Goal: Obtain resource: Download file/media

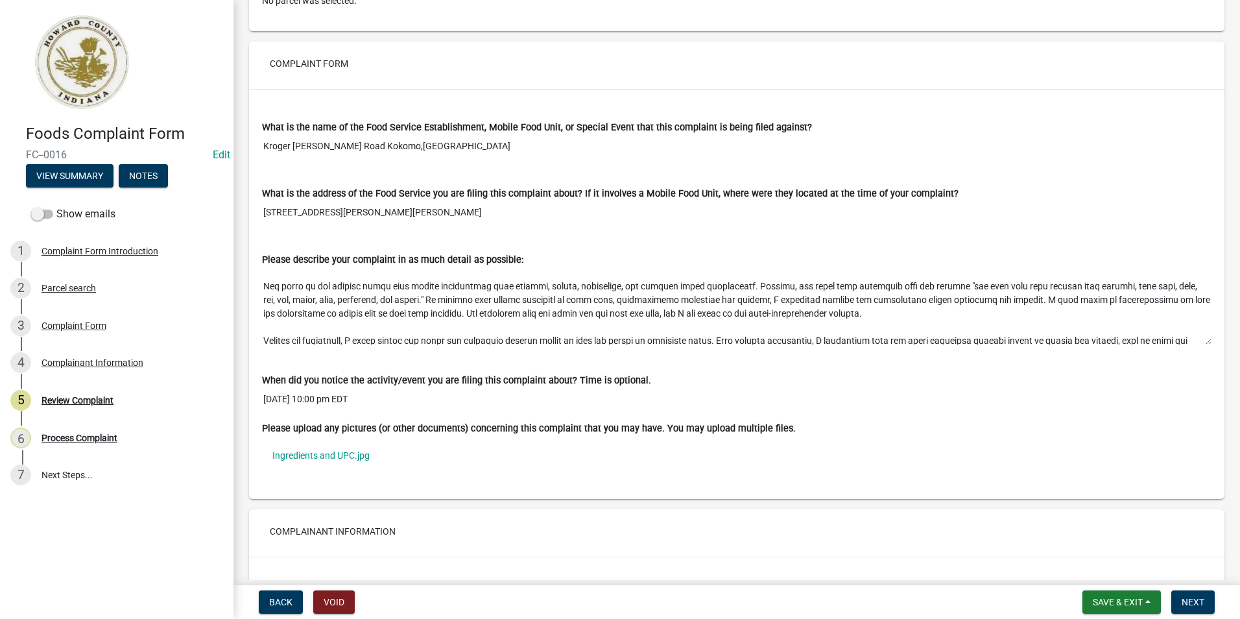
scroll to position [65, 0]
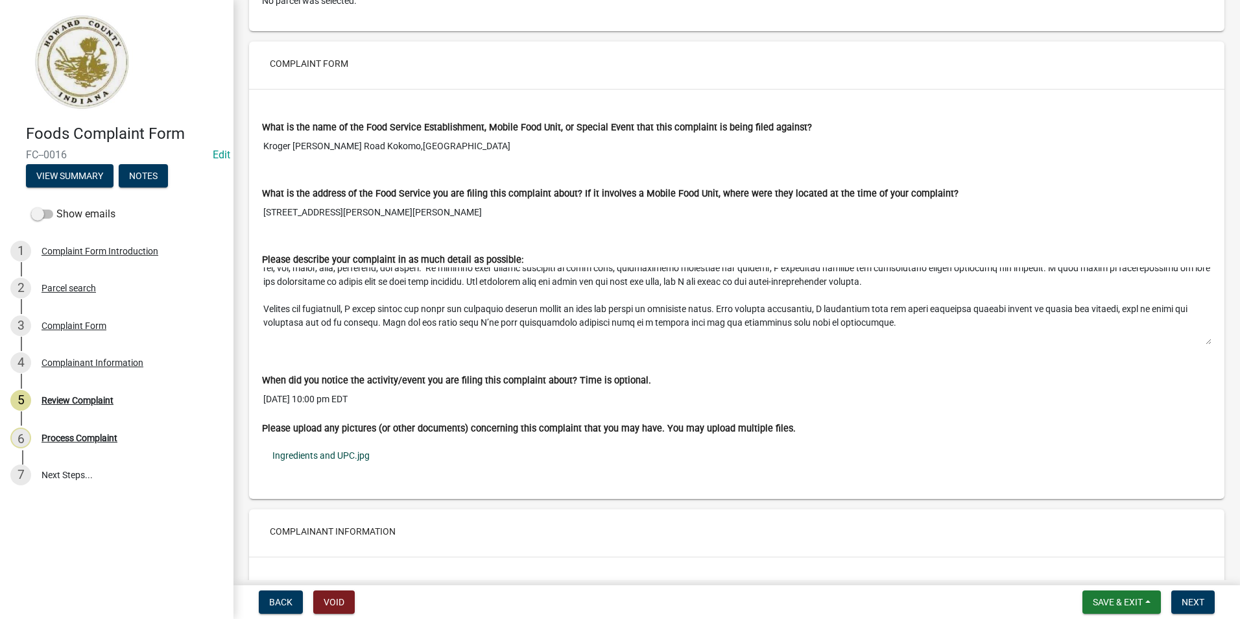
click at [354, 457] on link "Ingredients and UPC.jpg" at bounding box center [736, 455] width 949 height 30
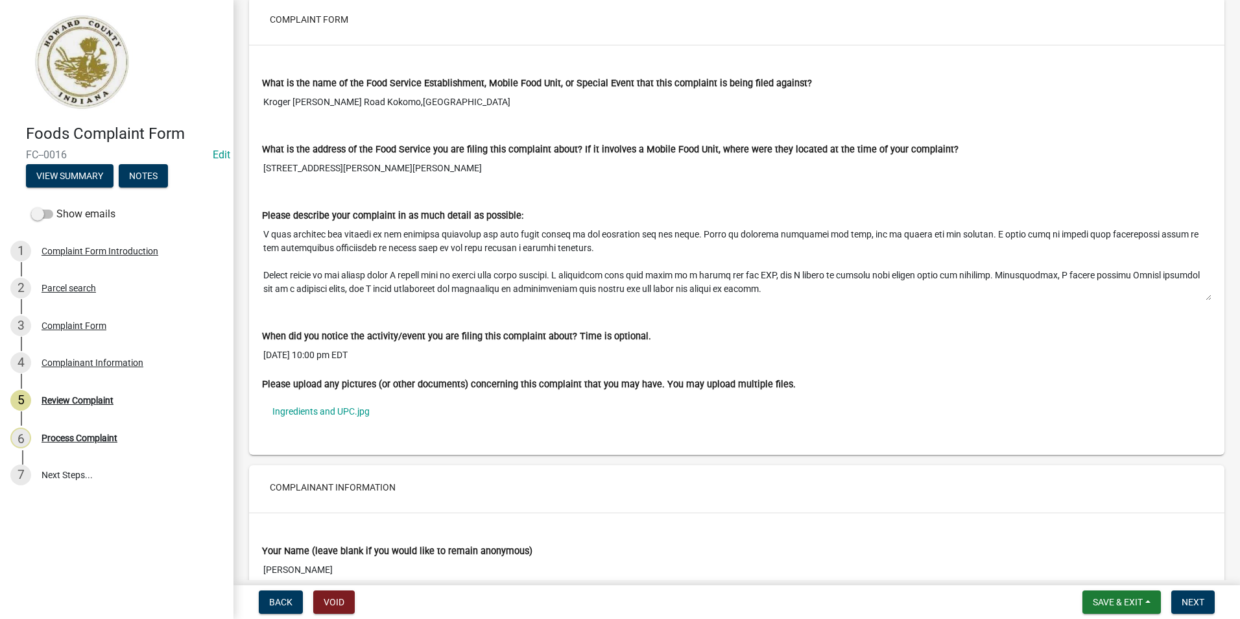
scroll to position [391, 0]
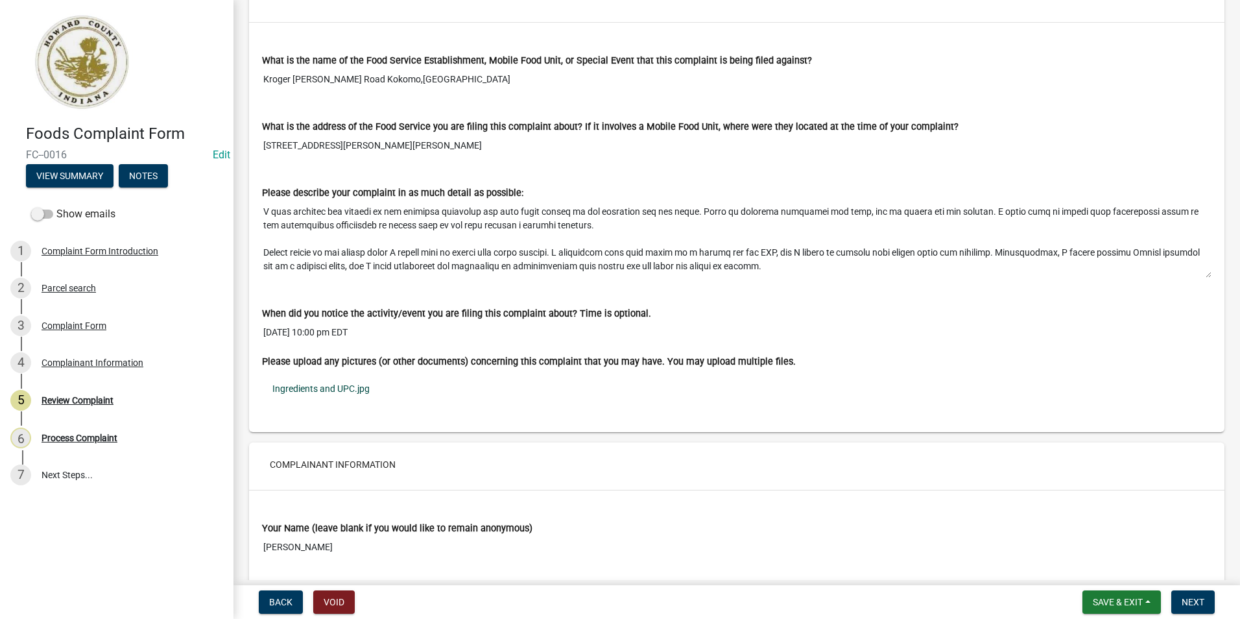
click at [312, 389] on link "Ingredients and UPC.jpg" at bounding box center [736, 389] width 949 height 30
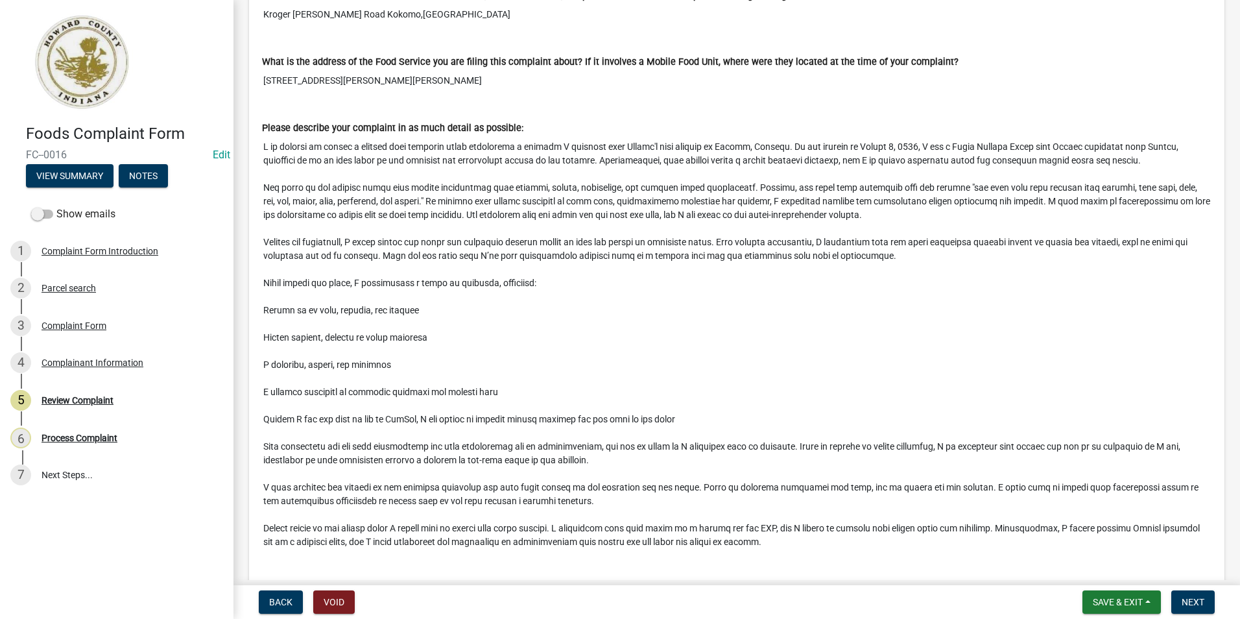
drag, startPoint x: 1201, startPoint y: 208, endPoint x: 1176, endPoint y: 632, distance: 424.9
click at [1176, 618] on html "Internet Explorer does NOT work with GeoPermits. Get a new browser for more sec…" at bounding box center [620, 309] width 1240 height 619
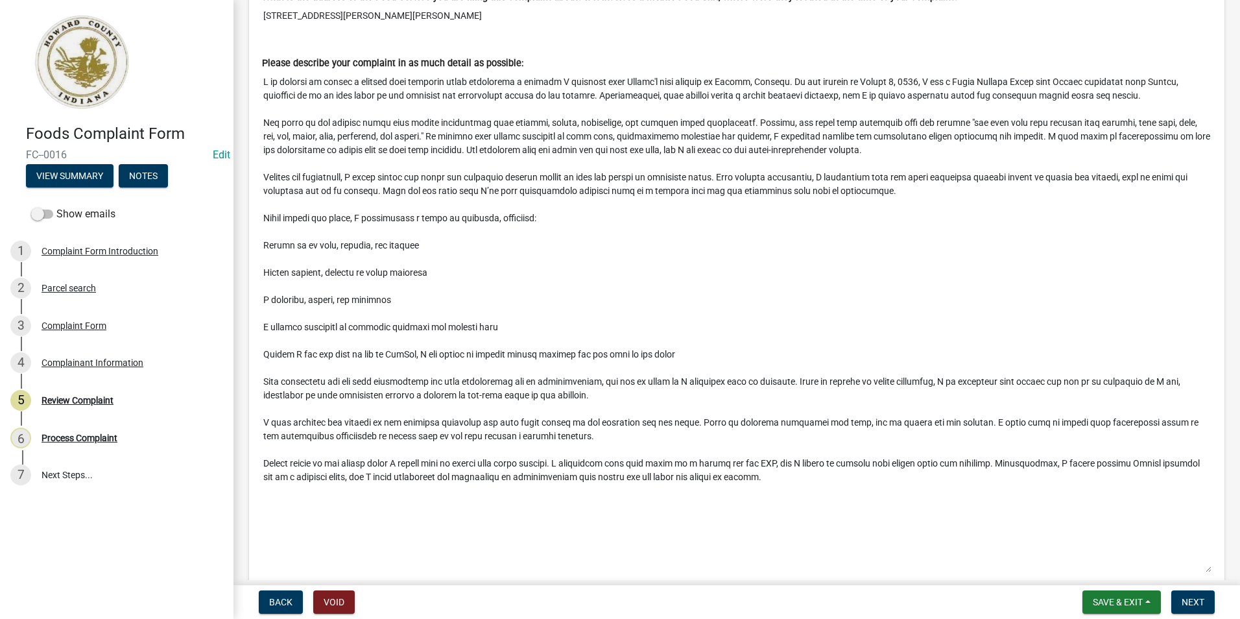
scroll to position [586, 0]
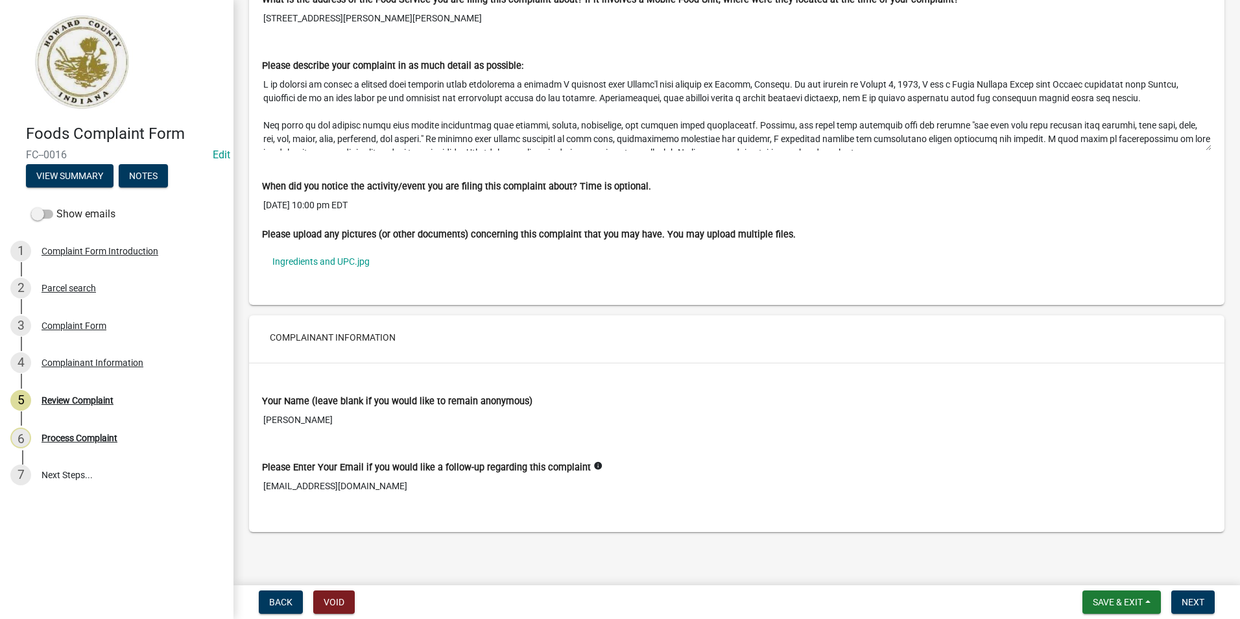
scroll to position [519, 0]
click at [337, 265] on link "Ingredients and UPC.jpg" at bounding box center [736, 261] width 949 height 30
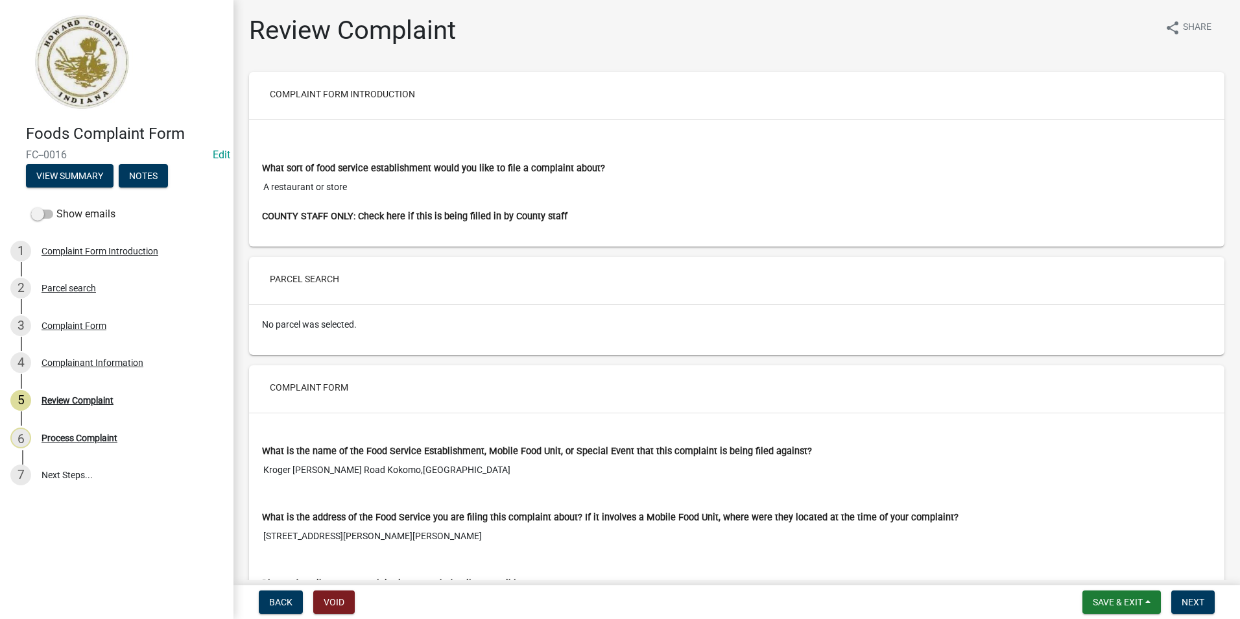
scroll to position [0, 0]
